Goal: Task Accomplishment & Management: Use online tool/utility

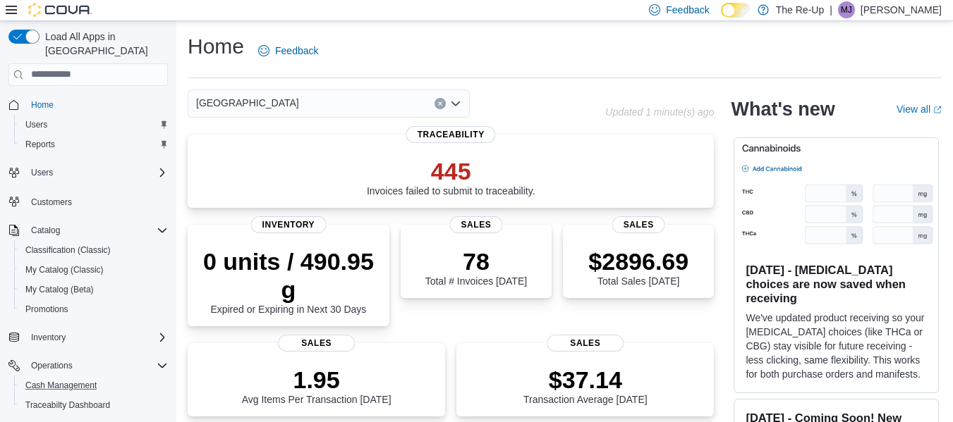
click at [50, 376] on button "Cash Management" at bounding box center [93, 386] width 159 height 20
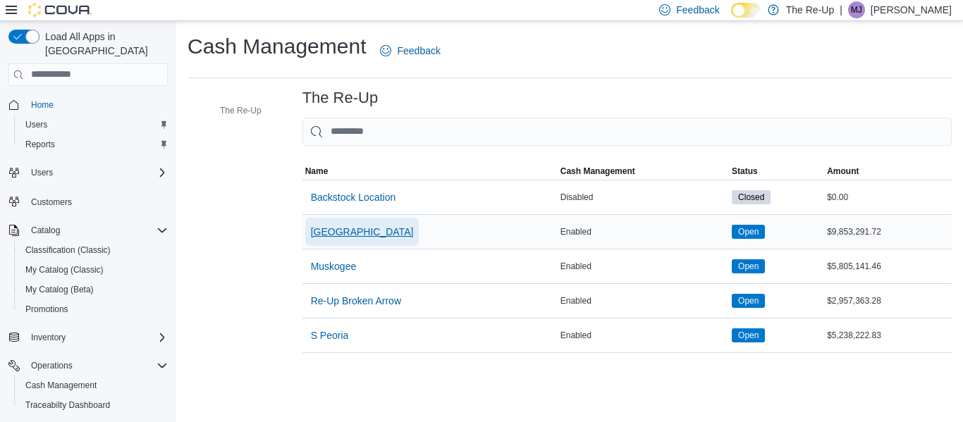
click at [337, 230] on span "[GEOGRAPHIC_DATA]" at bounding box center [362, 232] width 103 height 14
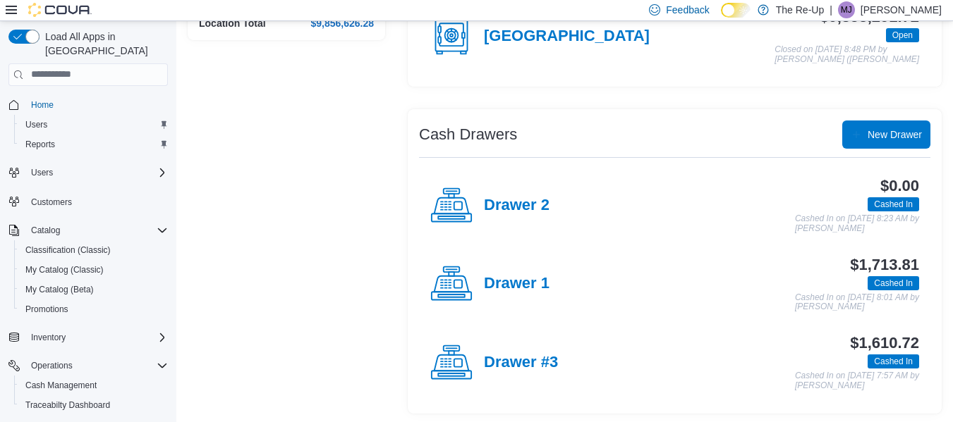
scroll to position [189, 0]
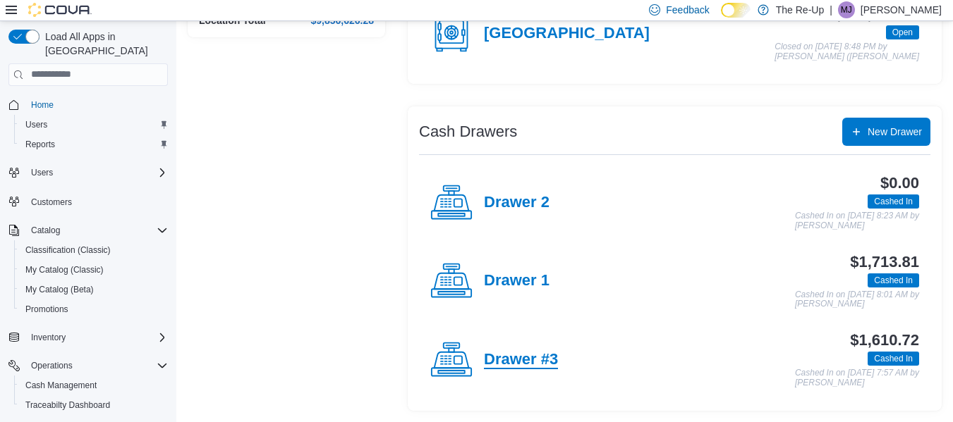
click at [516, 356] on h4 "Drawer #3" at bounding box center [521, 360] width 74 height 18
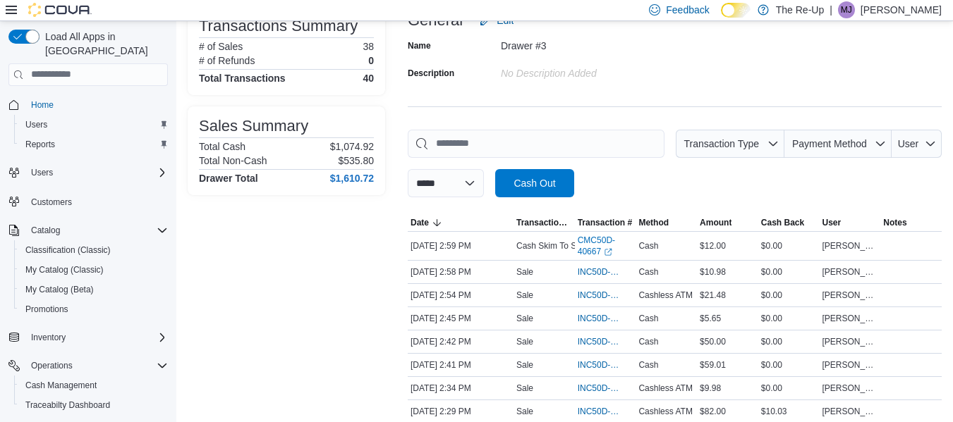
scroll to position [113, 0]
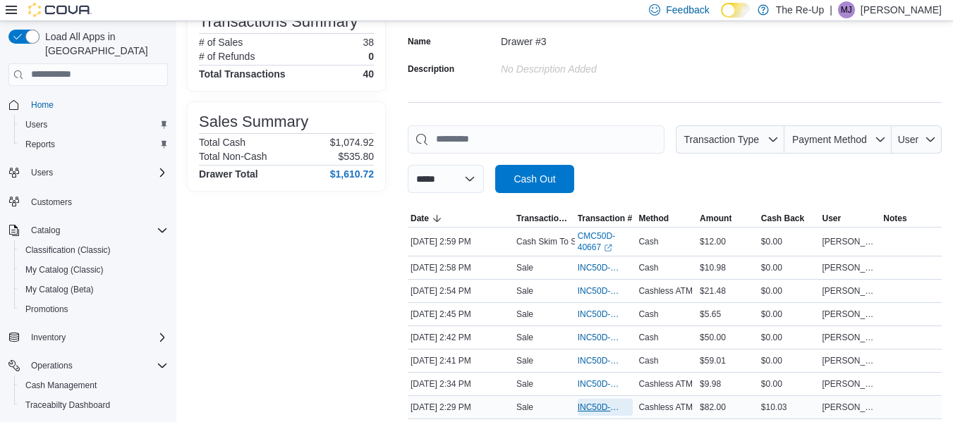
click at [596, 400] on span "INC50D-484246" at bounding box center [606, 407] width 56 height 17
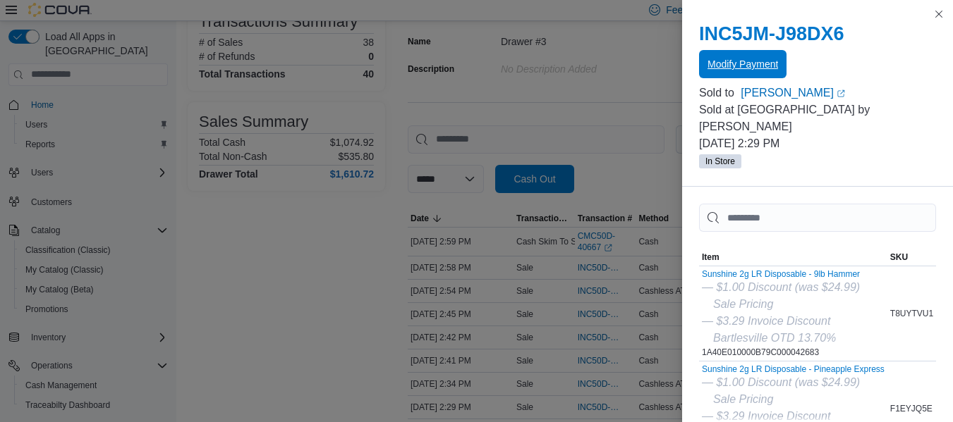
click at [743, 66] on span "Modify Payment" at bounding box center [742, 64] width 71 height 14
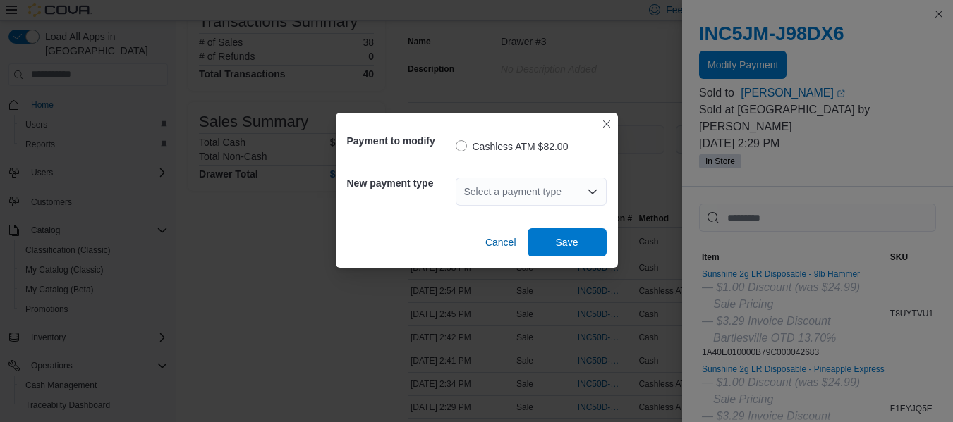
click at [563, 183] on div "Select a payment type" at bounding box center [531, 192] width 151 height 28
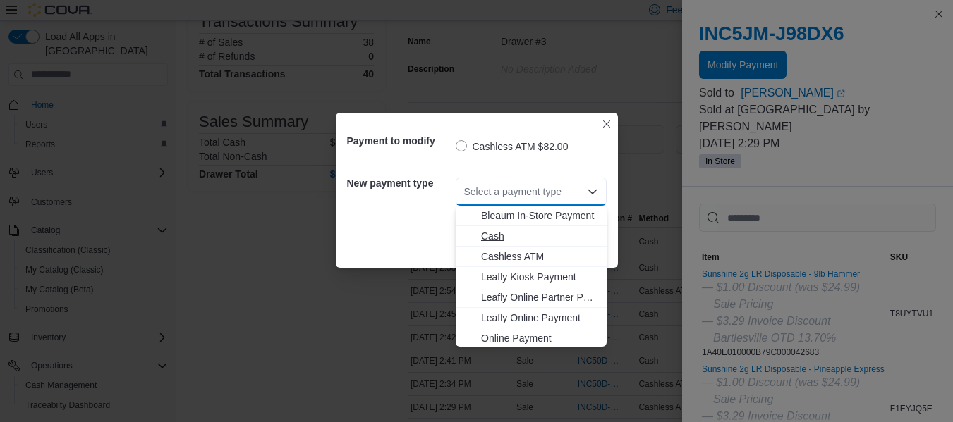
click at [511, 238] on span "Cash" at bounding box center [539, 236] width 117 height 14
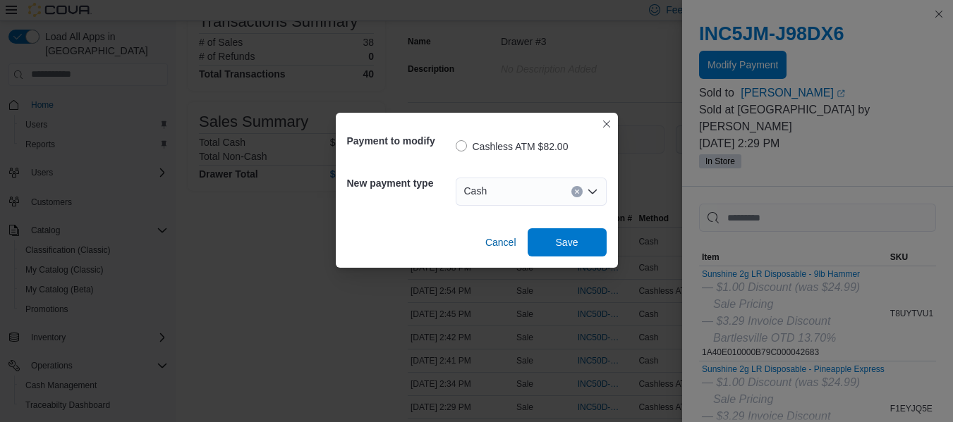
click at [549, 174] on div "Cash" at bounding box center [531, 191] width 151 height 45
click at [556, 247] on span "Save" at bounding box center [567, 242] width 23 height 14
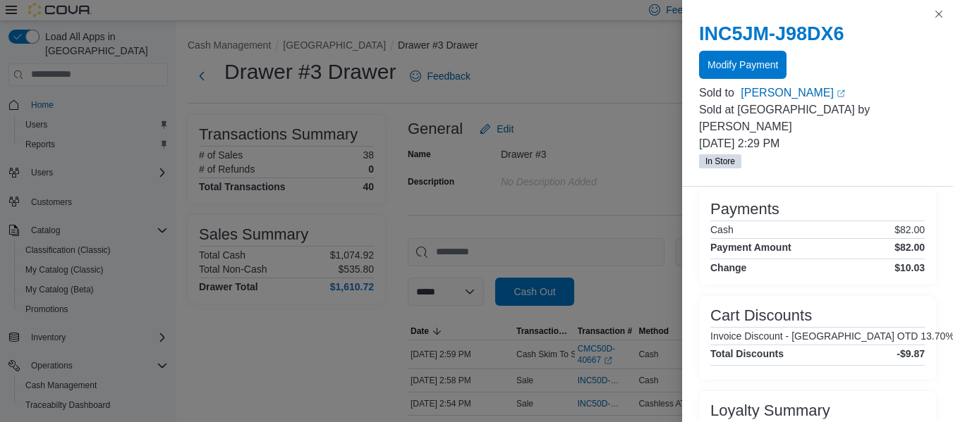
scroll to position [631, 0]
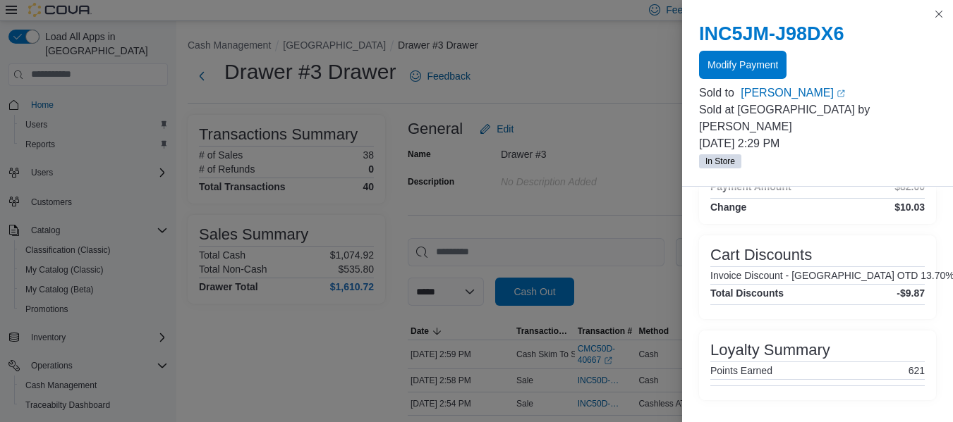
click at [943, 4] on div at bounding box center [817, 3] width 271 height 6
click at [706, 350] on div "Loyalty Summary Points Earned 621" at bounding box center [817, 366] width 237 height 70
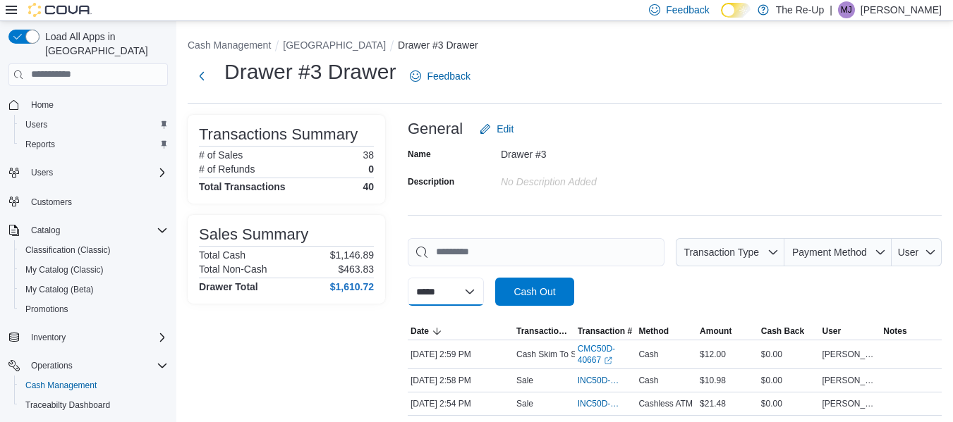
click at [477, 286] on select "**********" at bounding box center [446, 292] width 76 height 28
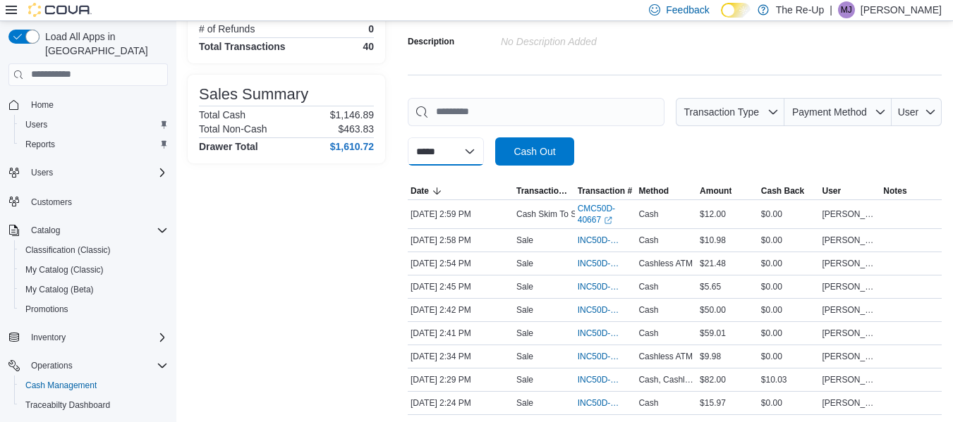
scroll to position [141, 0]
click at [671, 383] on span "Cash, Cashless ATM" at bounding box center [666, 379] width 56 height 11
click at [602, 377] on span "INC50D-484246" at bounding box center [599, 379] width 42 height 11
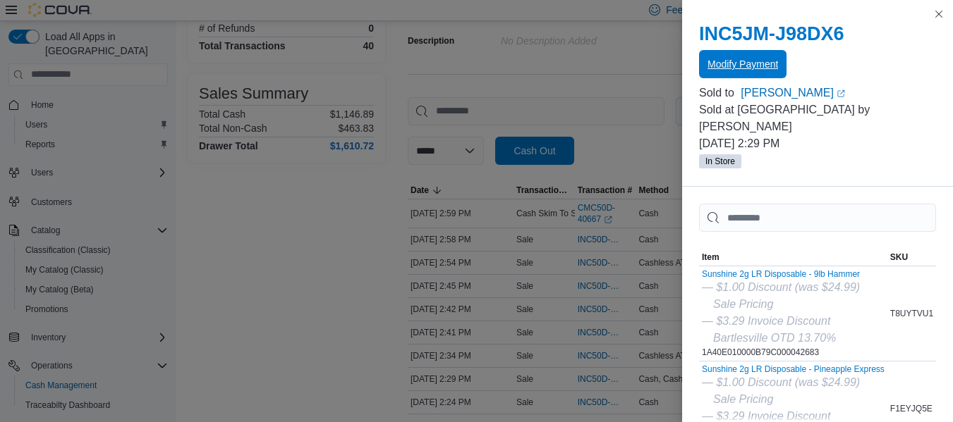
click at [753, 61] on span "Modify Payment" at bounding box center [742, 64] width 71 height 14
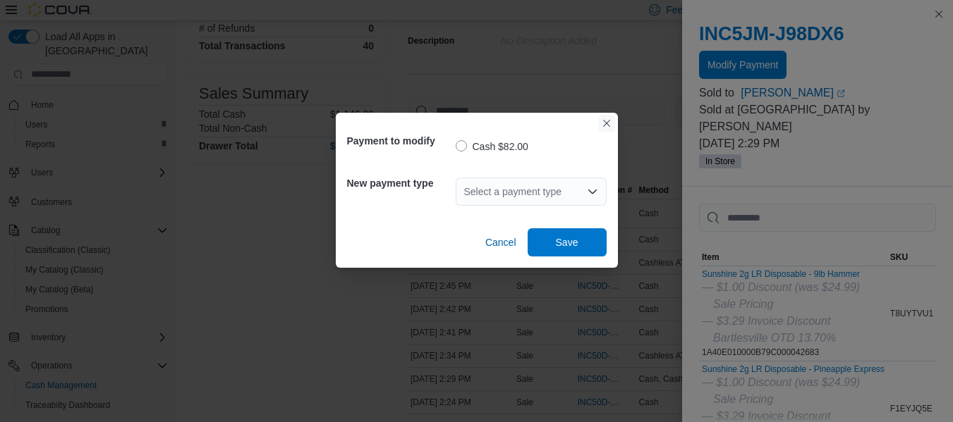
click at [606, 123] on button "Closes this modal window" at bounding box center [606, 123] width 17 height 17
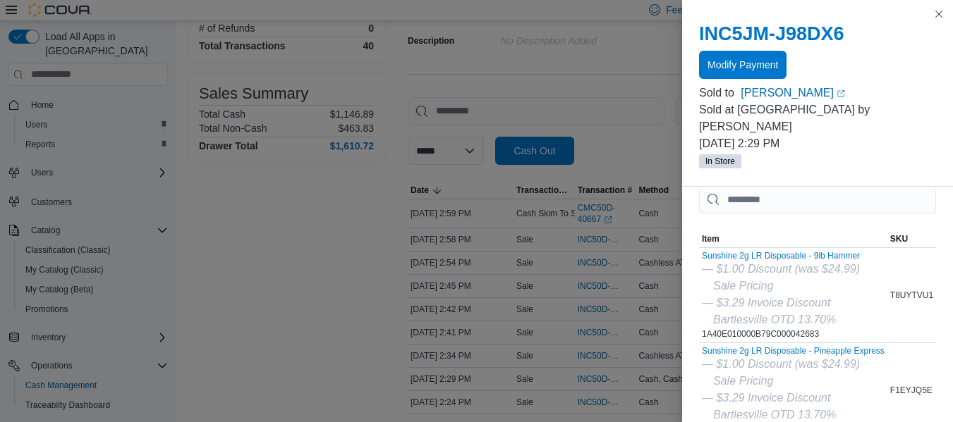
scroll to position [0, 0]
